Goal: Communication & Community: Answer question/provide support

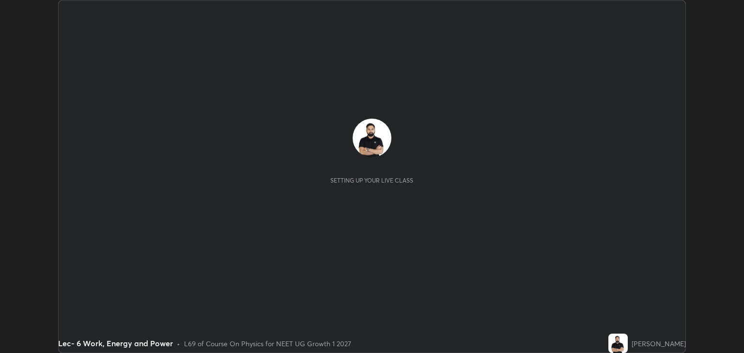
scroll to position [353, 743]
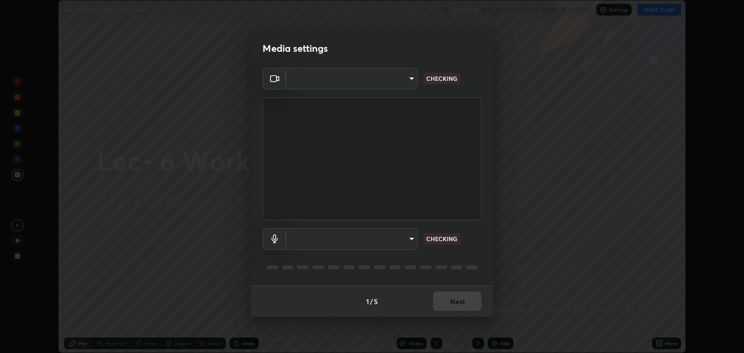
type input "6889e5757fad77820649456bc3a7e4ae290f4e048e3f3cb88d02d5782dedffd8"
type input "default"
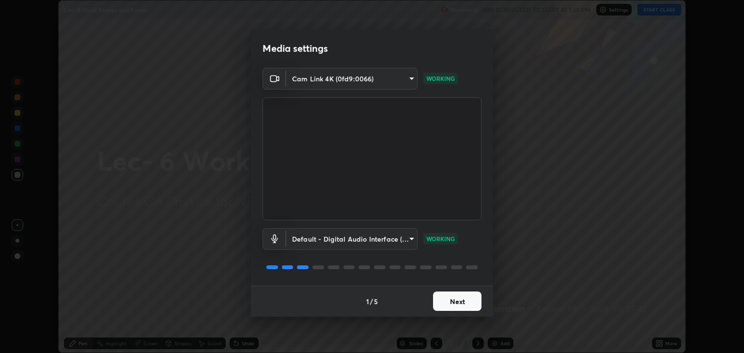
click at [457, 294] on button "Next" at bounding box center [457, 300] width 48 height 19
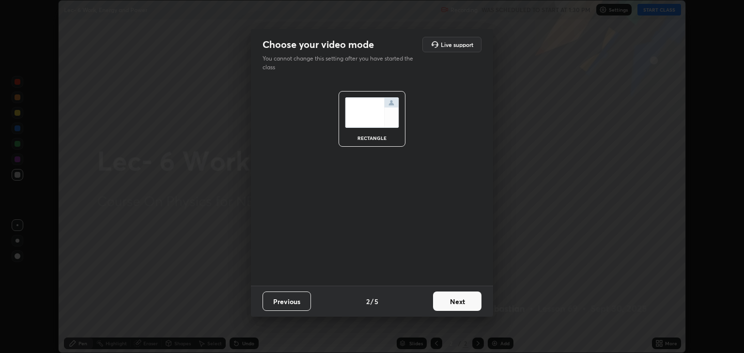
click at [460, 298] on button "Next" at bounding box center [457, 300] width 48 height 19
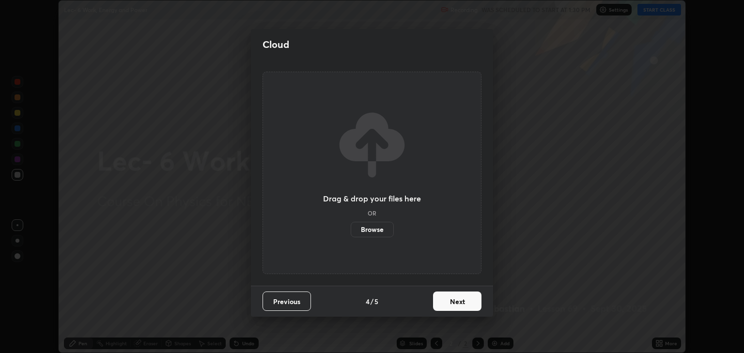
click at [466, 300] on button "Next" at bounding box center [457, 300] width 48 height 19
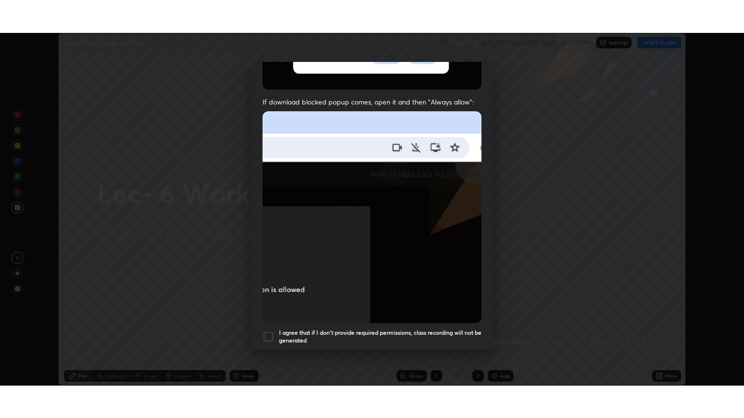
scroll to position [196, 0]
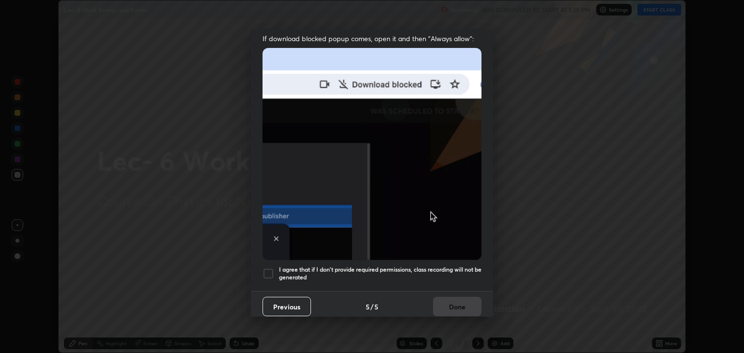
click at [269, 269] on div at bounding box center [268, 274] width 12 height 12
click at [455, 299] on button "Done" at bounding box center [457, 306] width 48 height 19
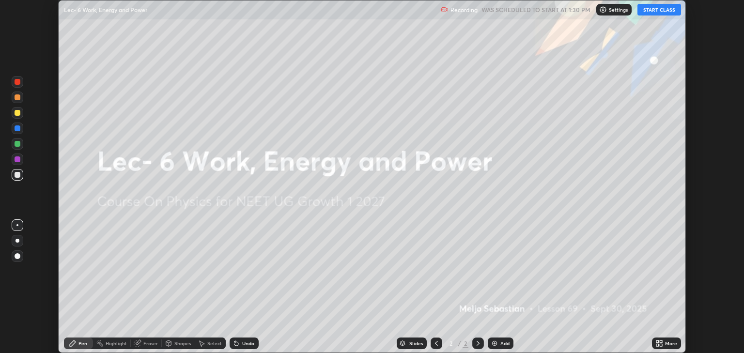
click at [659, 11] on button "START CLASS" at bounding box center [659, 10] width 44 height 12
click at [663, 343] on div "More" at bounding box center [666, 343] width 29 height 12
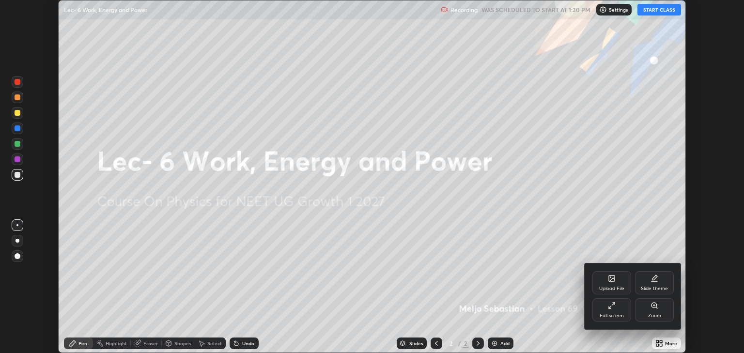
click at [618, 316] on div "Full screen" at bounding box center [611, 315] width 24 height 5
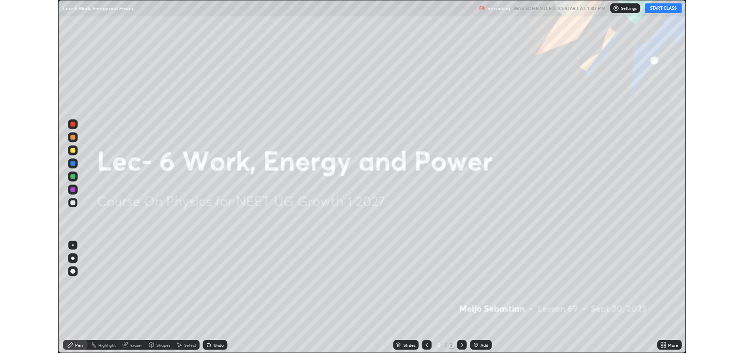
scroll to position [418, 744]
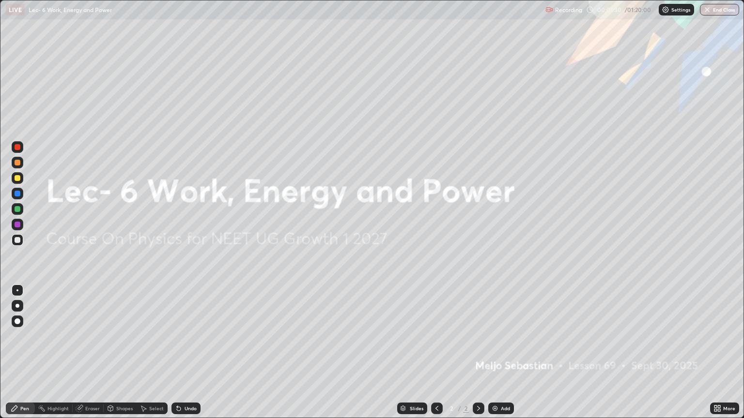
click at [494, 352] on img at bounding box center [495, 409] width 8 height 8
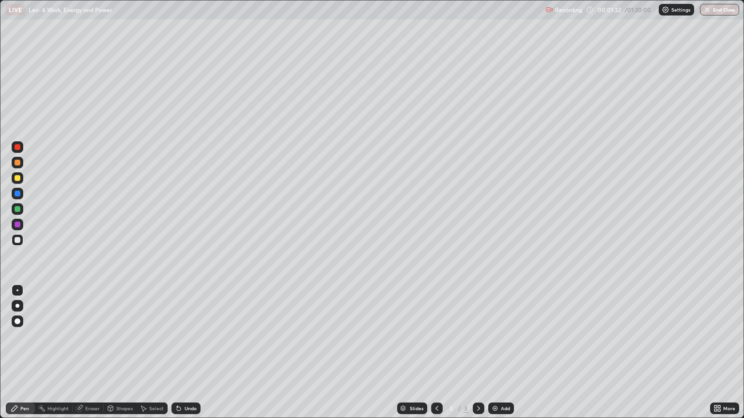
click at [15, 210] on div at bounding box center [18, 209] width 6 height 6
click at [18, 225] on div at bounding box center [18, 225] width 6 height 6
click at [153, 352] on div "Select" at bounding box center [156, 408] width 15 height 5
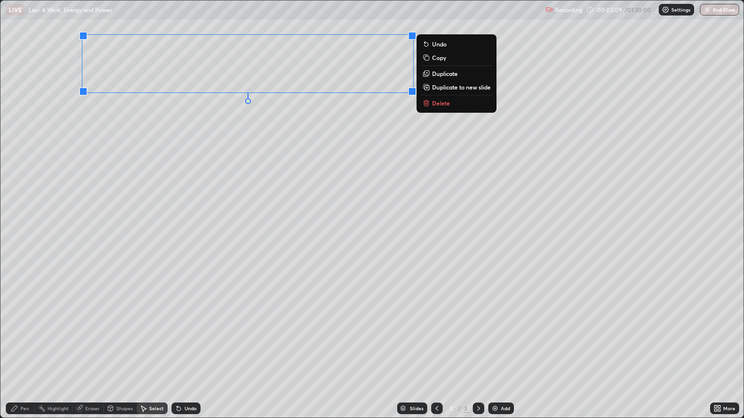
click at [20, 352] on div "Pen" at bounding box center [20, 409] width 29 height 12
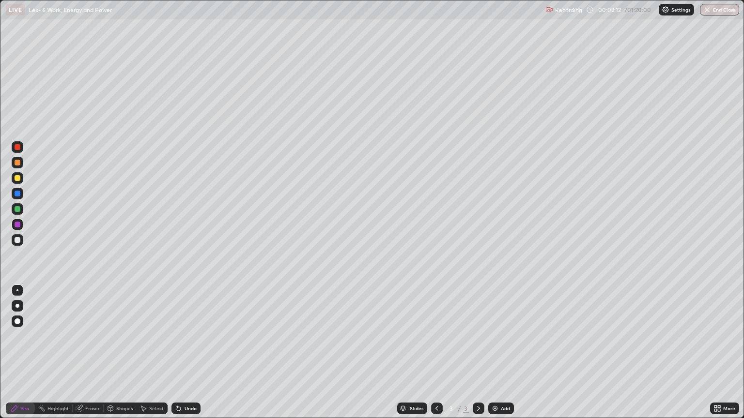
click at [15, 207] on div at bounding box center [18, 209] width 6 height 6
click at [17, 194] on div at bounding box center [18, 194] width 6 height 6
click at [187, 352] on div "Undo" at bounding box center [190, 408] width 12 height 5
click at [19, 209] on div at bounding box center [18, 209] width 6 height 6
click at [16, 196] on div at bounding box center [18, 194] width 6 height 6
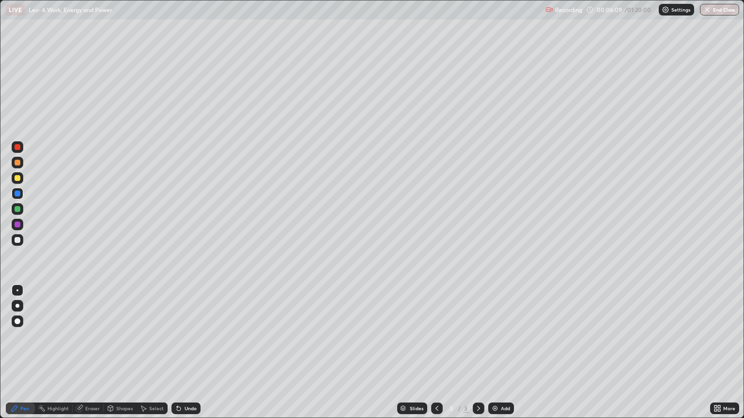
click at [183, 352] on div "Undo" at bounding box center [185, 409] width 29 height 12
click at [19, 179] on div at bounding box center [18, 178] width 6 height 6
click at [182, 352] on div "Undo" at bounding box center [185, 409] width 29 height 12
click at [180, 352] on icon at bounding box center [179, 409] width 8 height 8
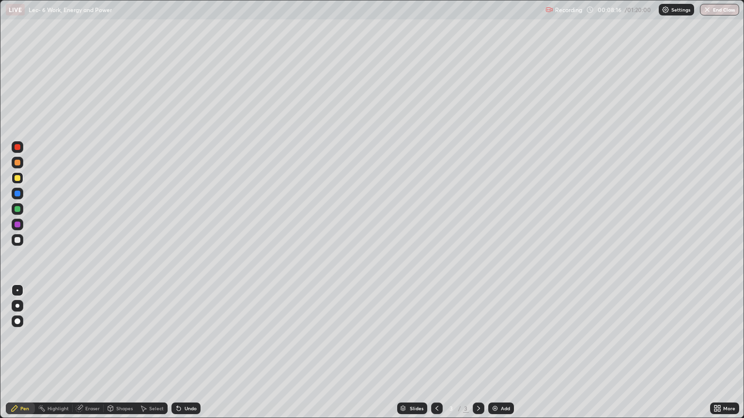
click at [177, 352] on icon at bounding box center [179, 409] width 4 height 4
click at [178, 352] on icon at bounding box center [179, 409] width 4 height 4
click at [177, 352] on icon at bounding box center [179, 409] width 4 height 4
click at [179, 352] on icon at bounding box center [179, 409] width 4 height 4
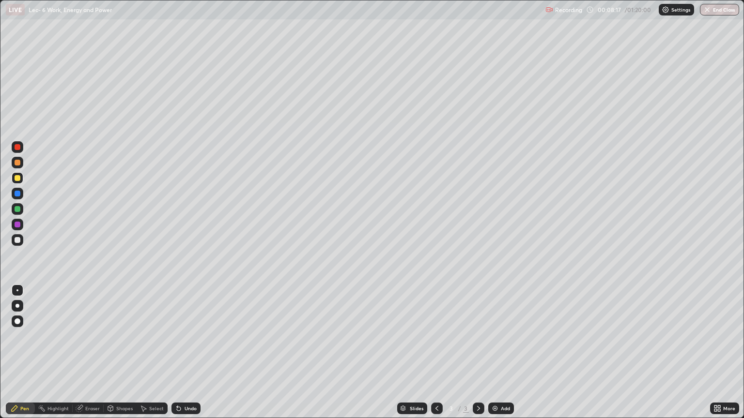
click at [177, 352] on icon at bounding box center [179, 409] width 4 height 4
click at [18, 227] on div at bounding box center [18, 225] width 6 height 6
click at [189, 352] on div "Undo" at bounding box center [185, 409] width 29 height 12
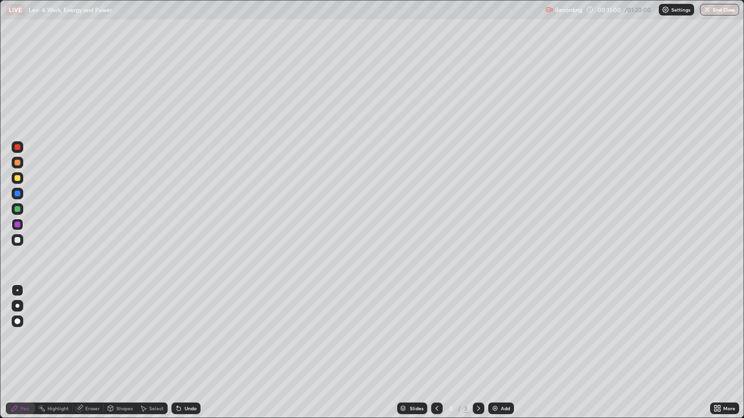
click at [185, 352] on div "Undo" at bounding box center [190, 408] width 12 height 5
click at [177, 352] on icon at bounding box center [179, 409] width 4 height 4
click at [17, 242] on div at bounding box center [18, 240] width 6 height 6
click at [15, 193] on div at bounding box center [18, 194] width 6 height 6
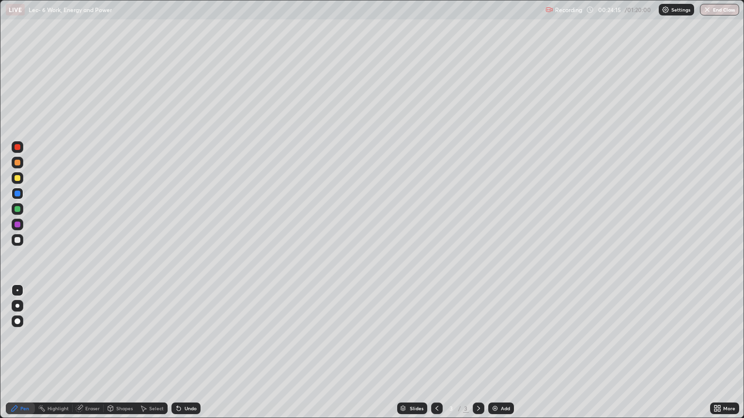
click at [492, 352] on img at bounding box center [495, 409] width 8 height 8
click at [182, 352] on div "Undo" at bounding box center [185, 409] width 29 height 12
click at [149, 352] on div "Select" at bounding box center [152, 409] width 31 height 12
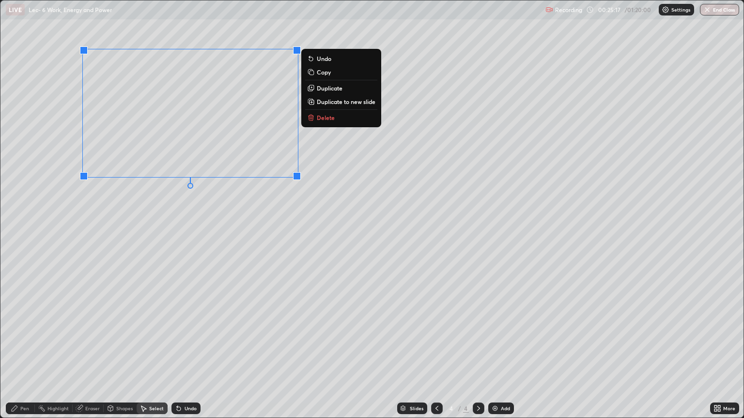
click at [22, 352] on div "Pen" at bounding box center [24, 408] width 9 height 5
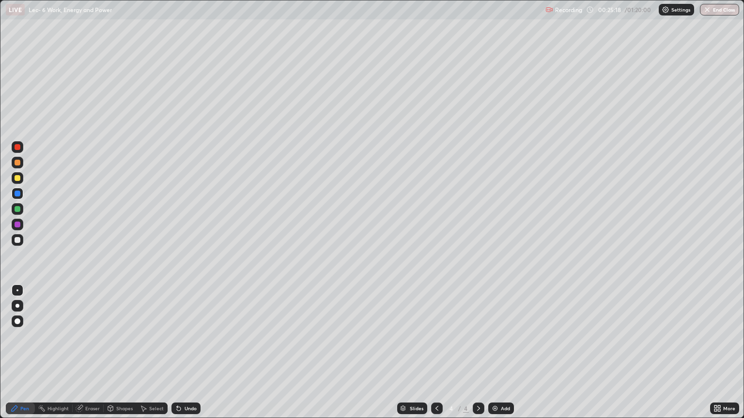
click at [19, 206] on div at bounding box center [18, 209] width 6 height 6
click at [76, 352] on icon at bounding box center [79, 409] width 6 height 6
click at [25, 352] on div "Pen" at bounding box center [24, 408] width 9 height 5
click at [495, 352] on img at bounding box center [495, 409] width 8 height 8
click at [112, 352] on icon at bounding box center [110, 409] width 5 height 6
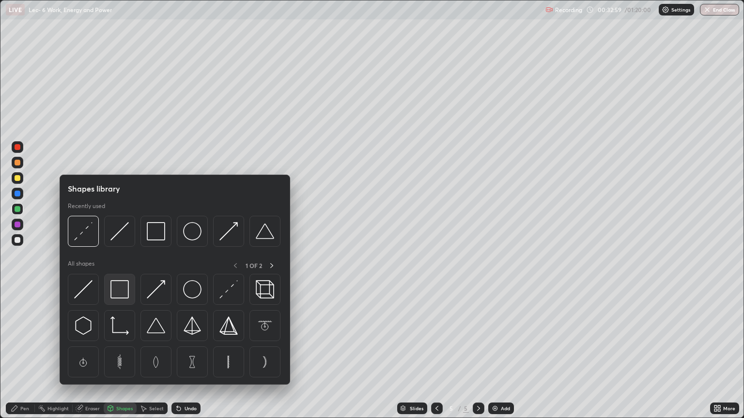
click at [116, 291] on img at bounding box center [119, 289] width 18 height 18
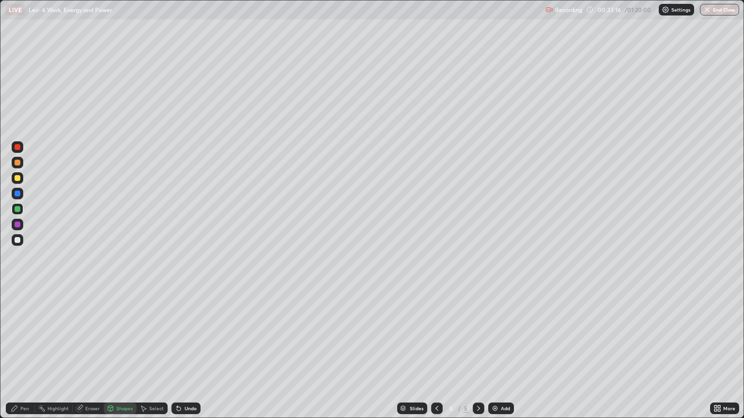
click at [16, 352] on icon at bounding box center [15, 409] width 8 height 8
click at [16, 195] on div at bounding box center [18, 194] width 6 height 6
click at [495, 352] on div "Add" at bounding box center [501, 409] width 26 height 12
click at [16, 180] on div at bounding box center [18, 178] width 6 height 6
click at [15, 224] on div at bounding box center [18, 225] width 6 height 6
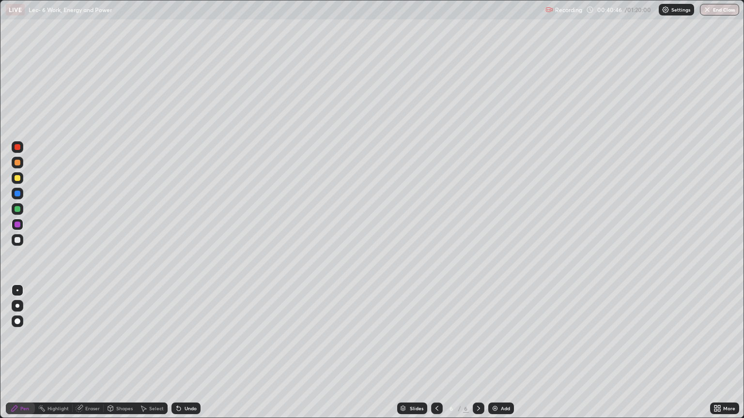
click at [150, 352] on div "Select" at bounding box center [156, 408] width 15 height 5
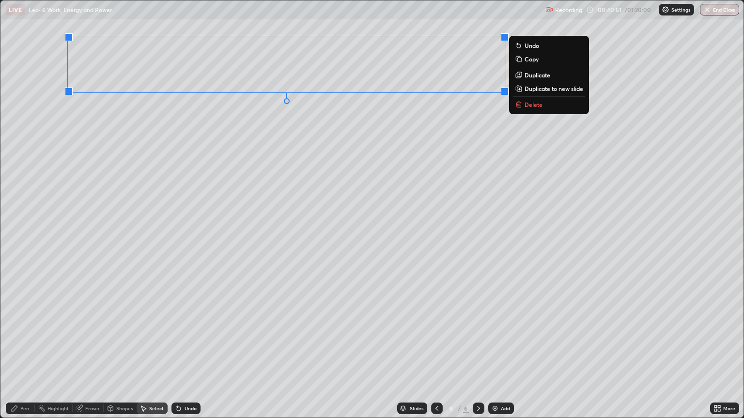
click at [23, 352] on div "Pen" at bounding box center [24, 408] width 9 height 5
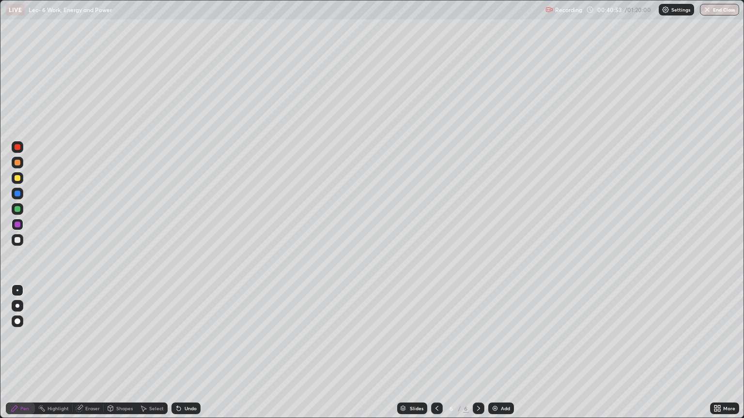
click at [15, 210] on div at bounding box center [18, 209] width 6 height 6
click at [177, 352] on icon at bounding box center [179, 409] width 4 height 4
click at [14, 224] on div at bounding box center [18, 225] width 12 height 12
click at [497, 352] on img at bounding box center [495, 409] width 8 height 8
click at [13, 210] on div at bounding box center [18, 209] width 12 height 12
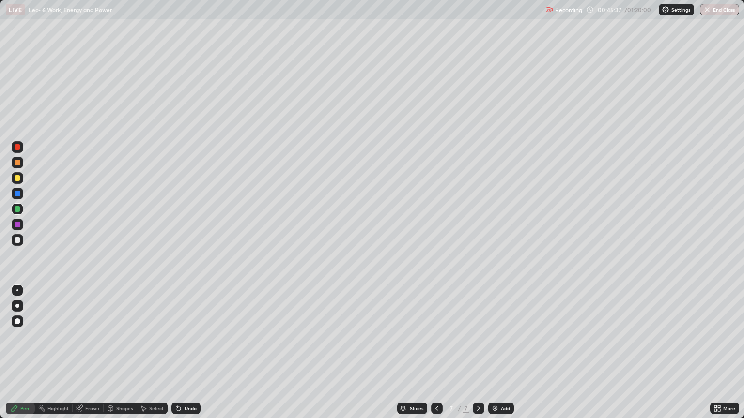
click at [183, 352] on div "Undo" at bounding box center [185, 409] width 29 height 12
click at [149, 352] on div "Select" at bounding box center [156, 408] width 15 height 5
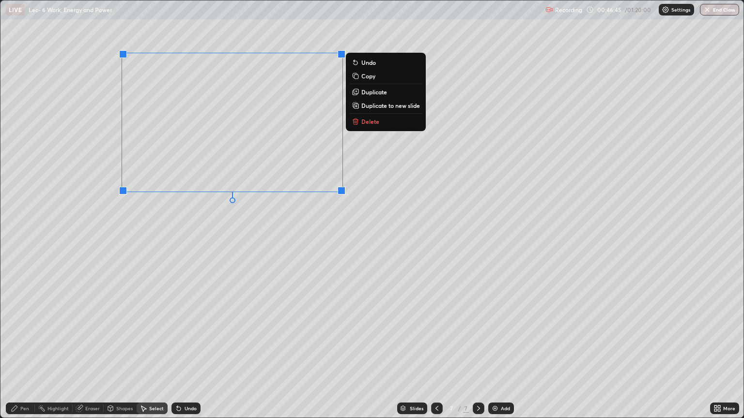
click at [26, 352] on div "Pen" at bounding box center [24, 408] width 9 height 5
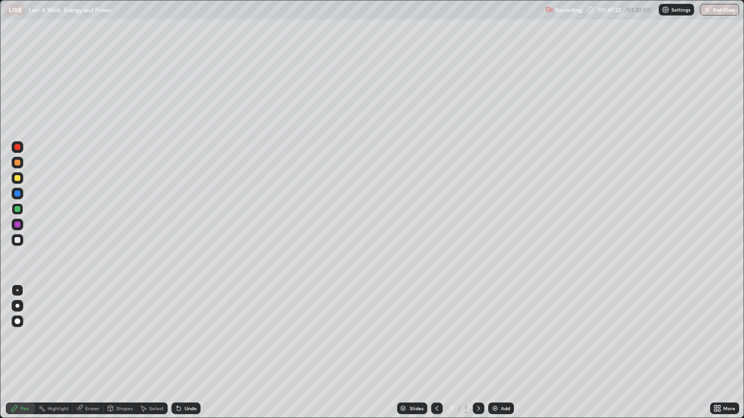
click at [16, 225] on div at bounding box center [18, 225] width 6 height 6
click at [16, 210] on div at bounding box center [18, 209] width 6 height 6
click at [178, 352] on icon at bounding box center [179, 409] width 4 height 4
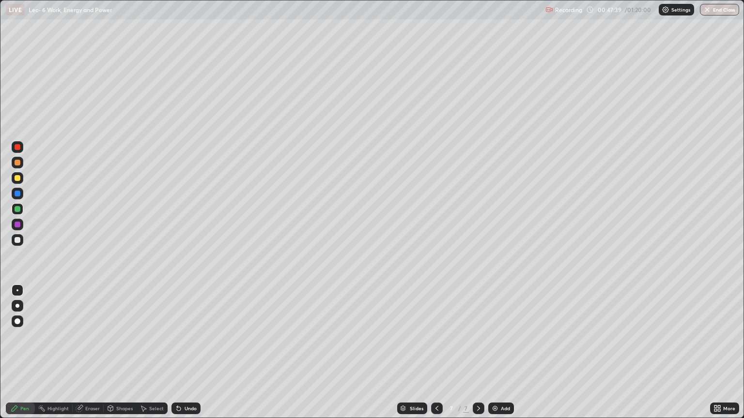
click at [177, 352] on icon at bounding box center [179, 409] width 4 height 4
click at [86, 352] on div "Eraser" at bounding box center [88, 409] width 31 height 12
click at [20, 352] on div "Pen" at bounding box center [20, 409] width 29 height 12
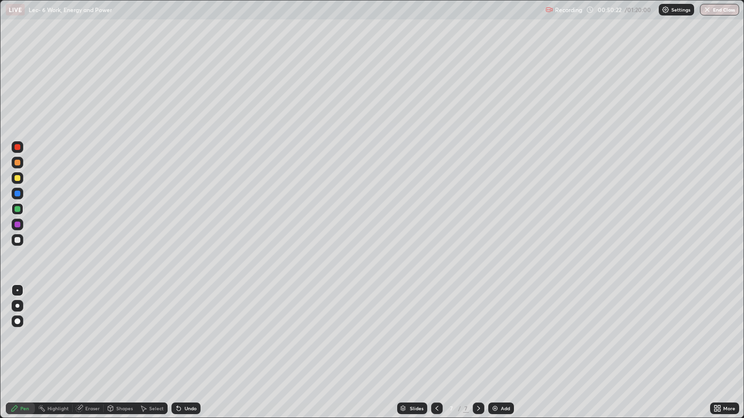
click at [497, 352] on img at bounding box center [495, 409] width 8 height 8
click at [17, 179] on div at bounding box center [18, 178] width 6 height 6
click at [17, 193] on div at bounding box center [18, 194] width 6 height 6
click at [181, 352] on div "Undo" at bounding box center [185, 409] width 29 height 12
click at [185, 352] on div "Undo" at bounding box center [185, 409] width 29 height 12
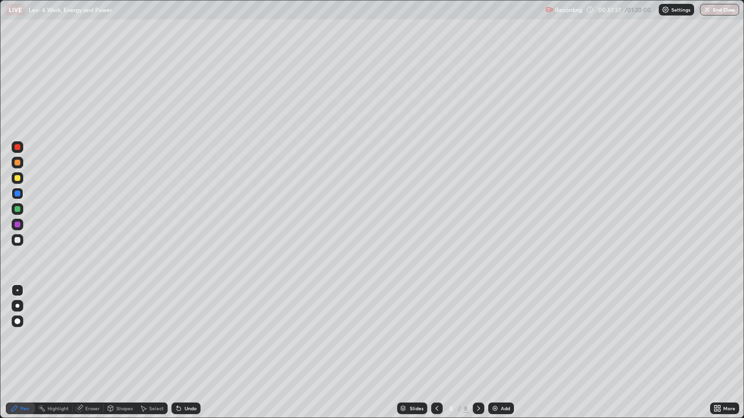
click at [186, 352] on div "Undo" at bounding box center [185, 409] width 29 height 12
click at [185, 352] on div "Undo" at bounding box center [190, 408] width 12 height 5
click at [181, 352] on div "Undo" at bounding box center [185, 409] width 29 height 12
click at [15, 179] on div at bounding box center [18, 178] width 6 height 6
click at [185, 352] on div "Undo" at bounding box center [190, 408] width 12 height 5
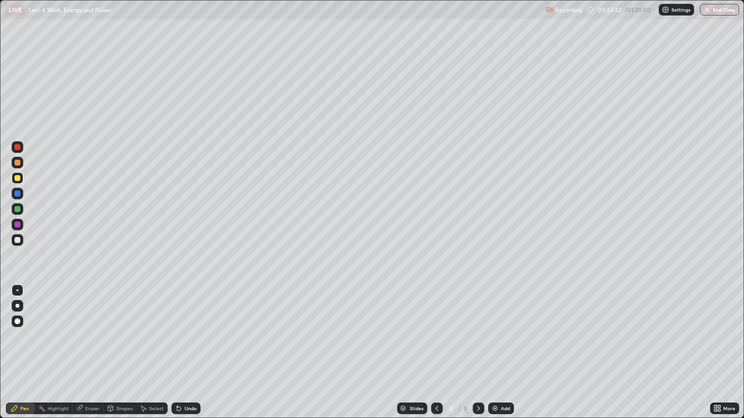
click at [15, 162] on div at bounding box center [18, 163] width 6 height 6
click at [19, 178] on div at bounding box center [18, 178] width 6 height 6
click at [18, 211] on div at bounding box center [18, 209] width 6 height 6
click at [184, 352] on div "Undo" at bounding box center [190, 408] width 12 height 5
click at [17, 194] on div at bounding box center [18, 194] width 6 height 6
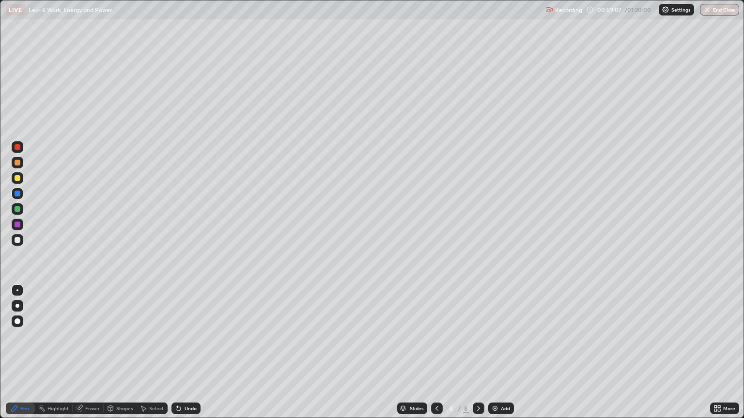
click at [16, 177] on div at bounding box center [18, 178] width 6 height 6
click at [180, 352] on icon at bounding box center [179, 409] width 8 height 8
click at [177, 352] on icon at bounding box center [179, 409] width 4 height 4
click at [182, 352] on div "Undo" at bounding box center [185, 409] width 29 height 12
click at [184, 352] on div "Undo" at bounding box center [190, 408] width 12 height 5
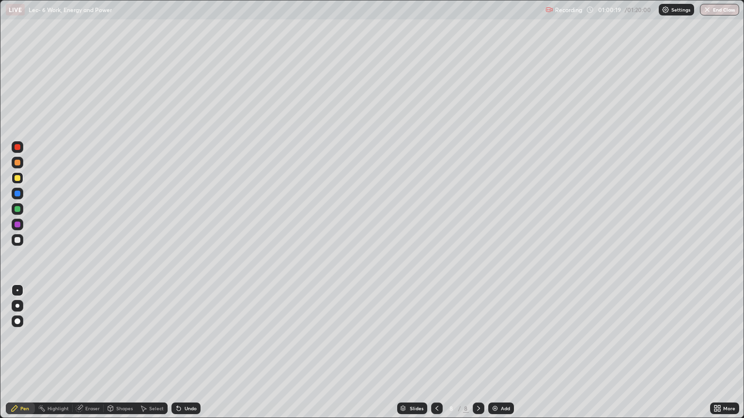
click at [15, 146] on div at bounding box center [18, 147] width 6 height 6
click at [503, 352] on div "Add" at bounding box center [505, 408] width 9 height 5
click at [18, 179] on div at bounding box center [18, 178] width 6 height 6
click at [149, 352] on div "Select" at bounding box center [156, 408] width 15 height 5
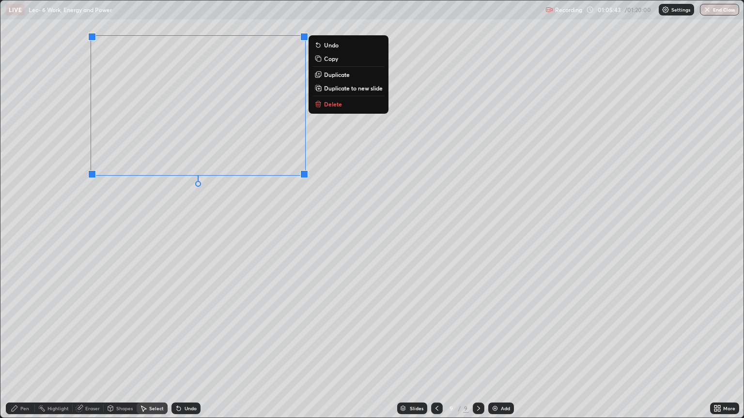
click at [20, 352] on div "Pen" at bounding box center [24, 408] width 9 height 5
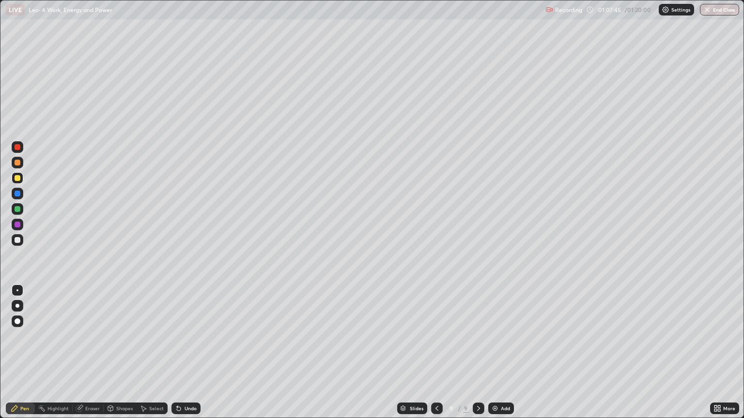
click at [15, 195] on div at bounding box center [18, 194] width 6 height 6
click at [147, 352] on div "Select" at bounding box center [152, 409] width 31 height 12
click at [118, 352] on div "Shapes" at bounding box center [124, 408] width 16 height 5
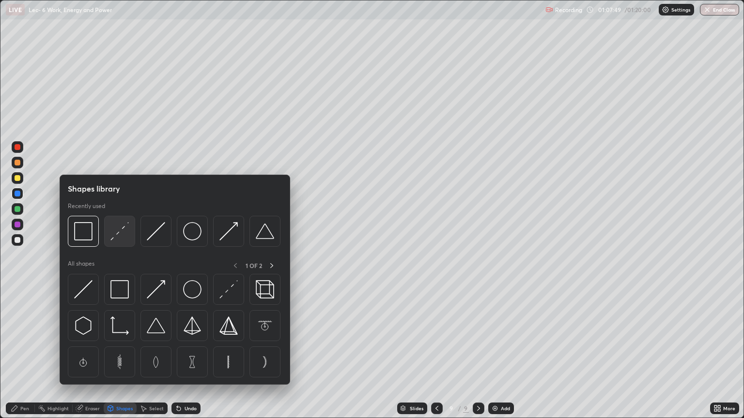
click at [120, 233] on img at bounding box center [119, 231] width 18 height 18
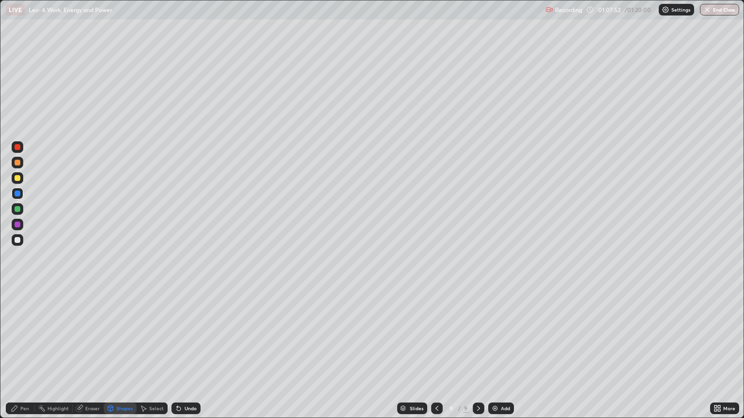
click at [30, 352] on div "Pen" at bounding box center [20, 409] width 29 height 12
click at [13, 209] on div at bounding box center [18, 209] width 12 height 12
click at [181, 352] on icon at bounding box center [179, 409] width 8 height 8
click at [184, 352] on div "Undo" at bounding box center [190, 408] width 12 height 5
click at [180, 352] on icon at bounding box center [179, 409] width 8 height 8
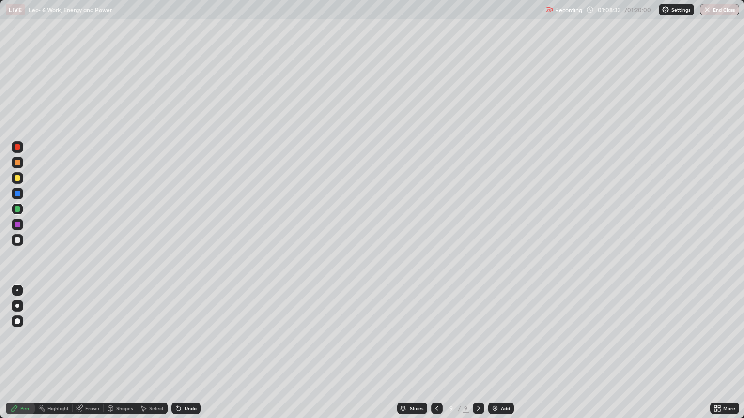
click at [177, 352] on icon at bounding box center [177, 406] width 1 height 1
click at [498, 352] on div "Add" at bounding box center [501, 409] width 26 height 12
click at [15, 194] on div at bounding box center [18, 194] width 6 height 6
click at [17, 177] on div at bounding box center [18, 178] width 6 height 6
click at [16, 151] on div at bounding box center [18, 147] width 12 height 12
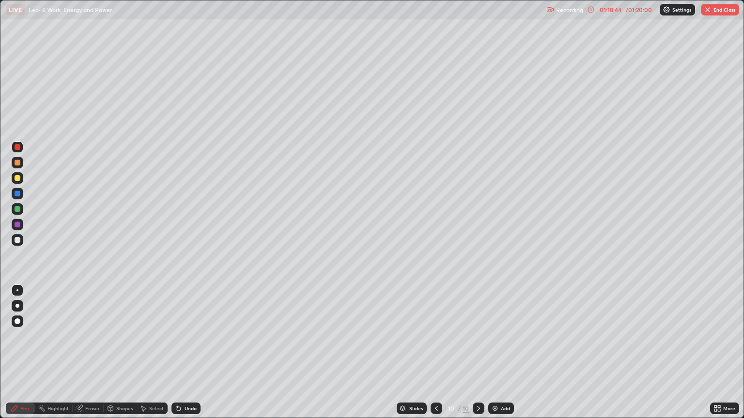
click at [150, 352] on div "Select" at bounding box center [156, 408] width 15 height 5
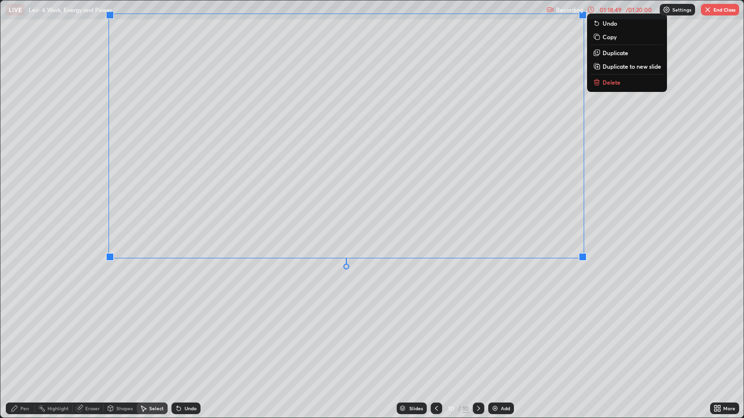
click at [27, 352] on div "Pen" at bounding box center [20, 409] width 29 height 12
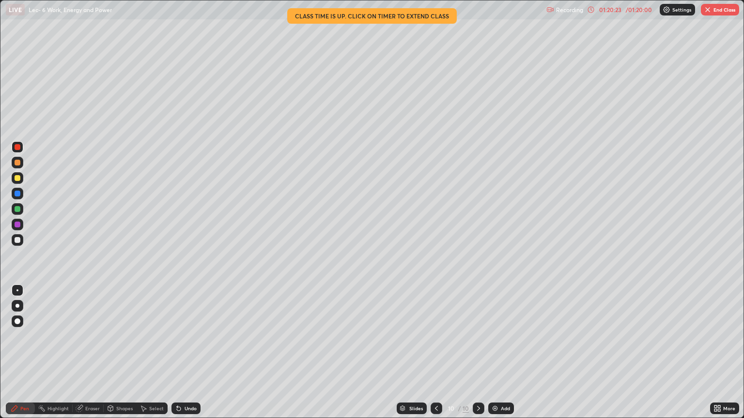
click at [717, 15] on button "End Class" at bounding box center [720, 10] width 38 height 12
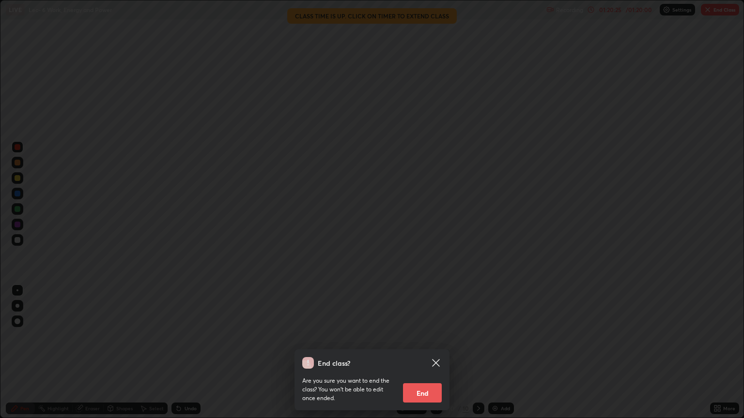
click at [423, 352] on button "End" at bounding box center [422, 392] width 39 height 19
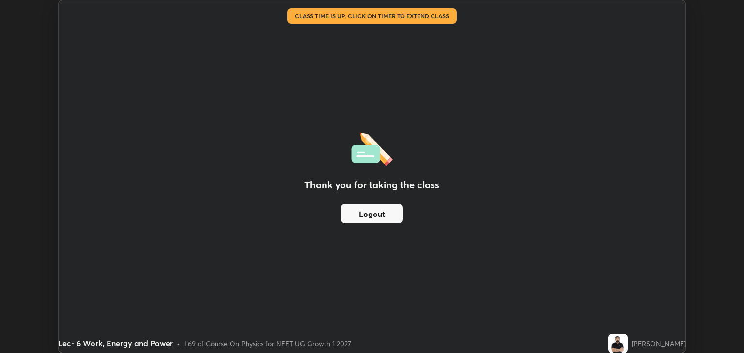
scroll to position [48062, 47672]
